Goal: Task Accomplishment & Management: Manage account settings

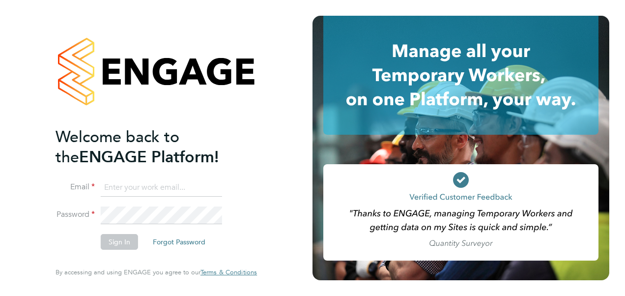
click at [154, 183] on input at bounding box center [161, 188] width 121 height 18
type input "Katie.Macpherson@hays.com"
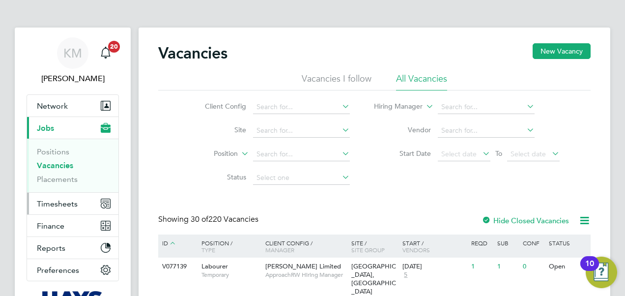
click at [51, 205] on span "Timesheets" at bounding box center [57, 203] width 41 height 9
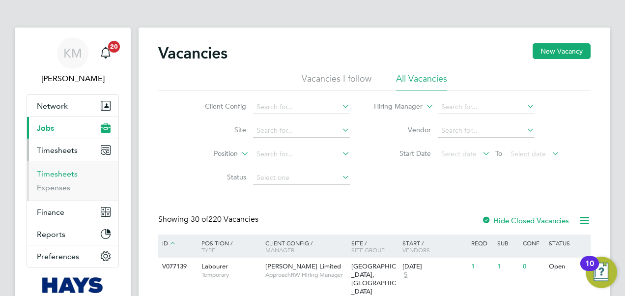
click at [56, 170] on link "Timesheets" at bounding box center [57, 173] width 41 height 9
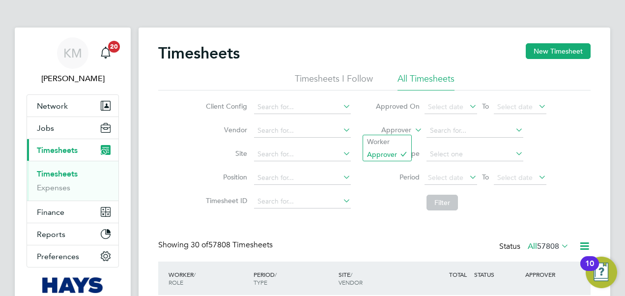
click at [413, 129] on icon at bounding box center [413, 127] width 0 height 9
click at [395, 140] on li "Worker" at bounding box center [387, 141] width 48 height 13
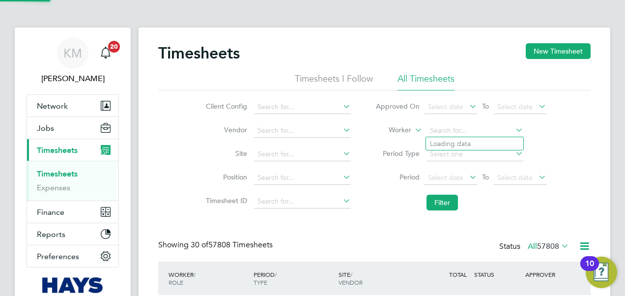
click at [449, 129] on input at bounding box center [475, 131] width 97 height 14
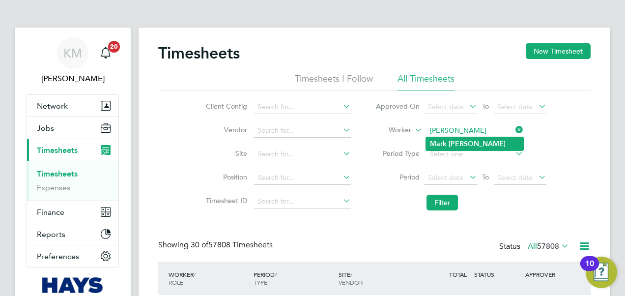
type input "Mark Samuel"
click at [458, 142] on b "Samuel" at bounding box center [477, 144] width 57 height 8
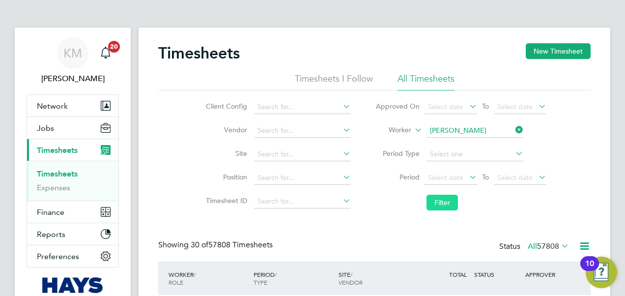
click at [445, 201] on button "Filter" at bounding box center [442, 203] width 31 height 16
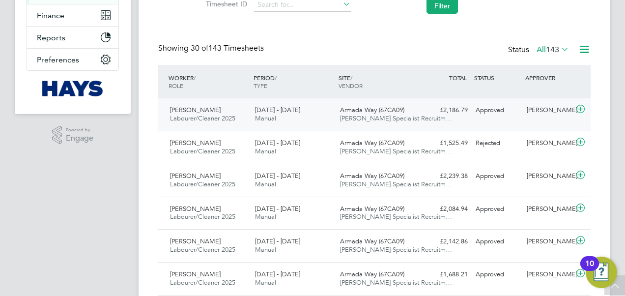
click at [375, 118] on span "Hays Specialist Recruitm…" at bounding box center [396, 118] width 112 height 8
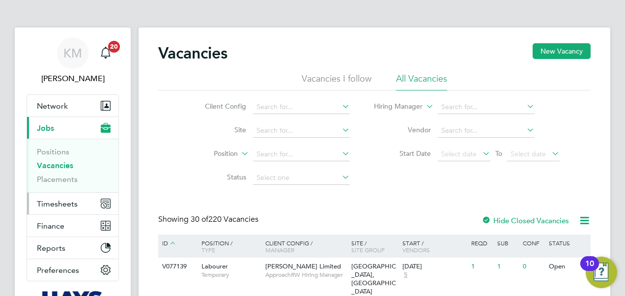
click at [70, 205] on span "Timesheets" at bounding box center [57, 203] width 41 height 9
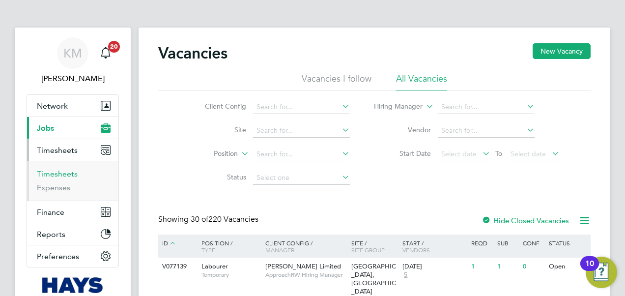
click at [66, 173] on link "Timesheets" at bounding box center [57, 173] width 41 height 9
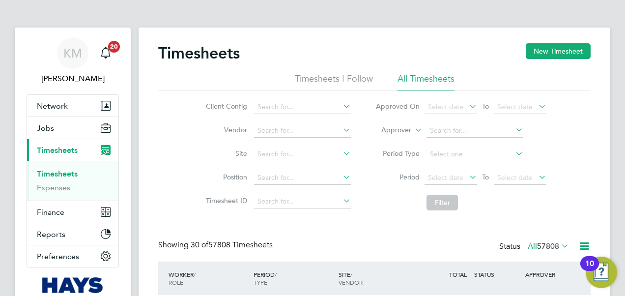
click at [413, 129] on icon at bounding box center [413, 127] width 0 height 9
click at [394, 139] on li "Worker" at bounding box center [387, 141] width 48 height 13
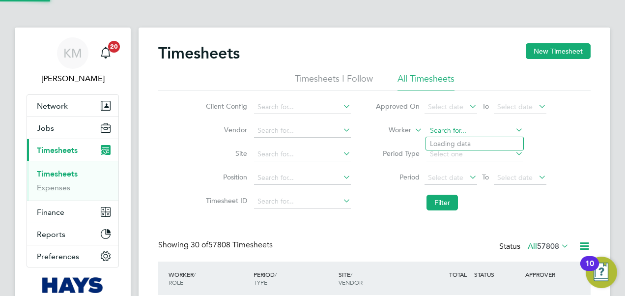
click at [434, 130] on input at bounding box center [475, 131] width 97 height 14
click at [446, 140] on b "Bradley" at bounding box center [458, 144] width 57 height 8
type input "Bradley Vivian"
click at [444, 206] on button "Filter" at bounding box center [442, 203] width 31 height 16
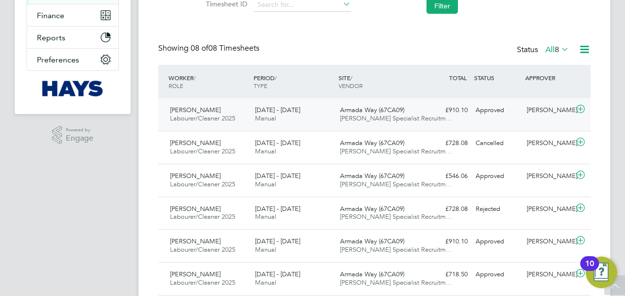
click at [278, 111] on span "13 - 19 Sep 2025" at bounding box center [277, 110] width 45 height 8
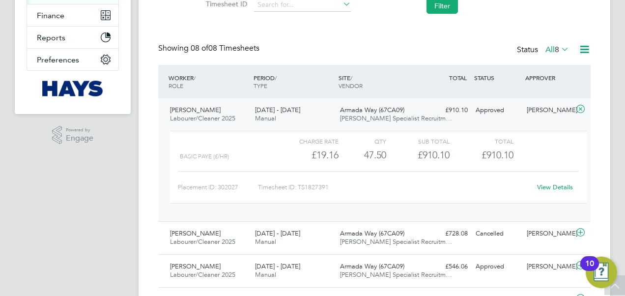
click at [552, 188] on link "View Details" at bounding box center [555, 187] width 36 height 8
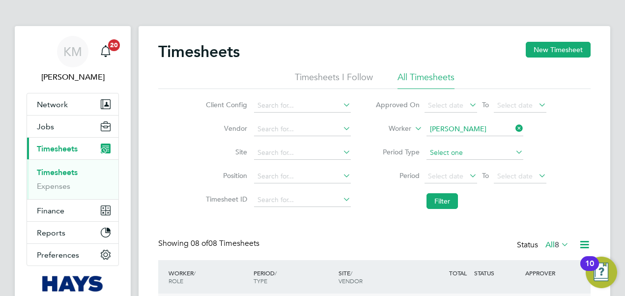
scroll to position [198, 0]
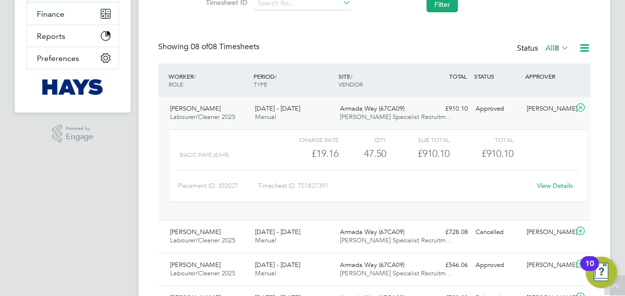
click at [551, 186] on link "View Details" at bounding box center [555, 185] width 36 height 8
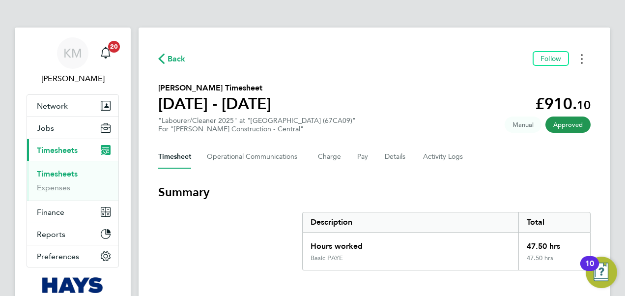
click at [584, 60] on button "Timesheets Menu" at bounding box center [582, 58] width 18 height 15
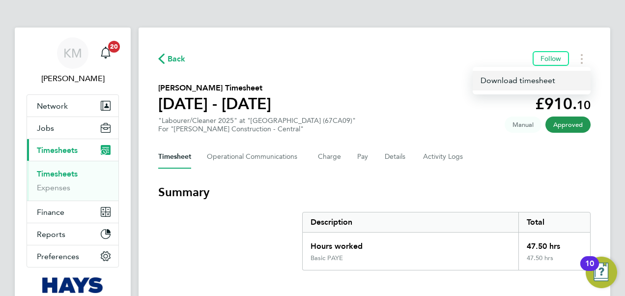
click at [529, 81] on link "Download timesheet" at bounding box center [532, 81] width 118 height 20
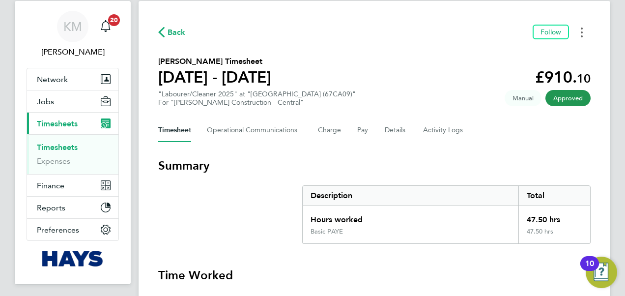
scroll to position [49, 0]
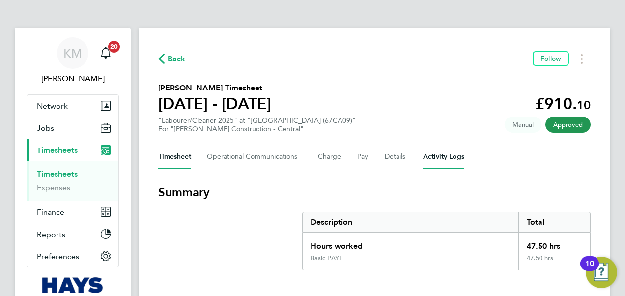
click at [447, 157] on Logs-tab "Activity Logs" at bounding box center [443, 157] width 41 height 24
